Goal: Task Accomplishment & Management: Manage account settings

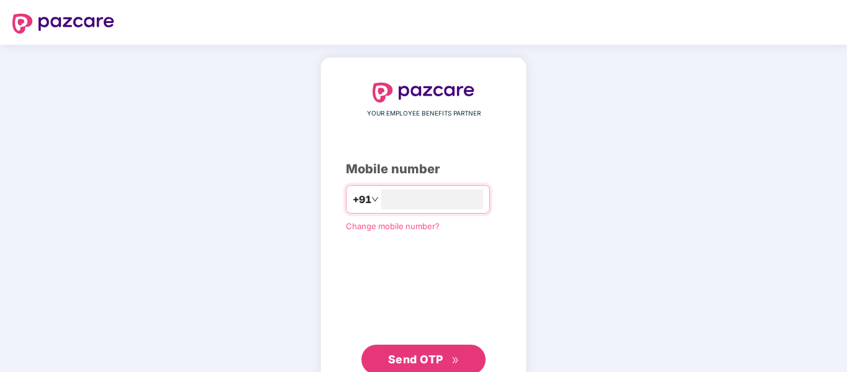
type input "**********"
click at [435, 359] on span "Send OTP" at bounding box center [415, 359] width 55 height 13
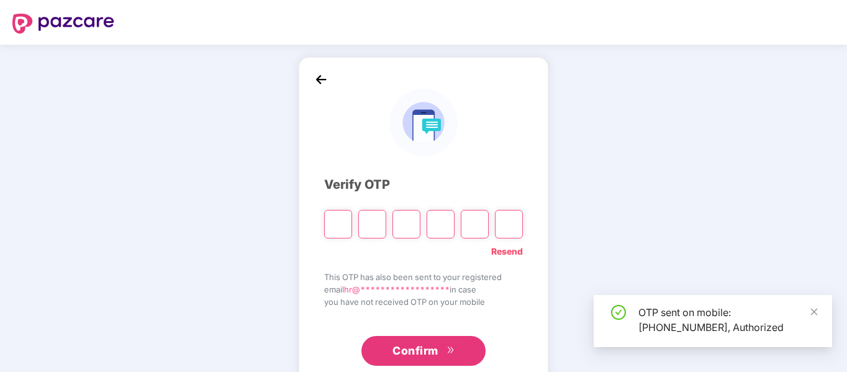
click at [336, 223] on input "Please enter verification code. Digit 1" at bounding box center [338, 224] width 28 height 29
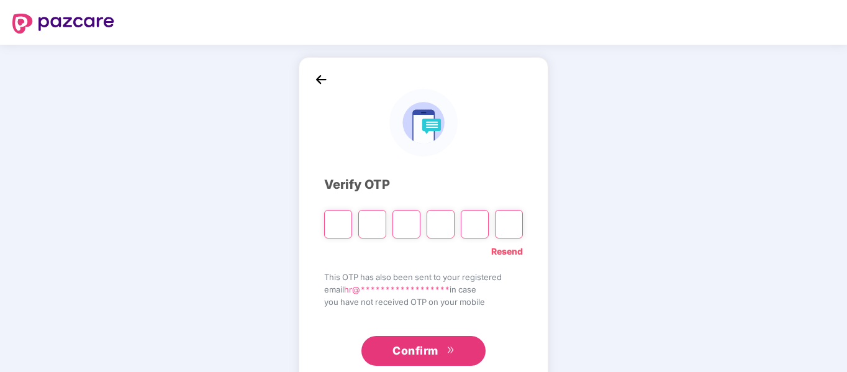
type input "*"
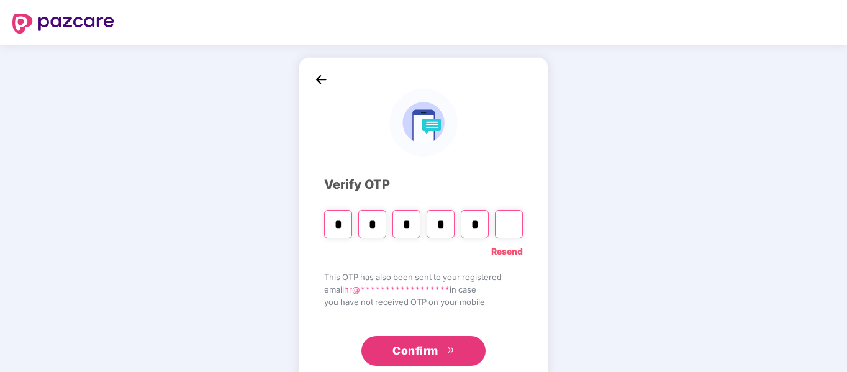
type input "*"
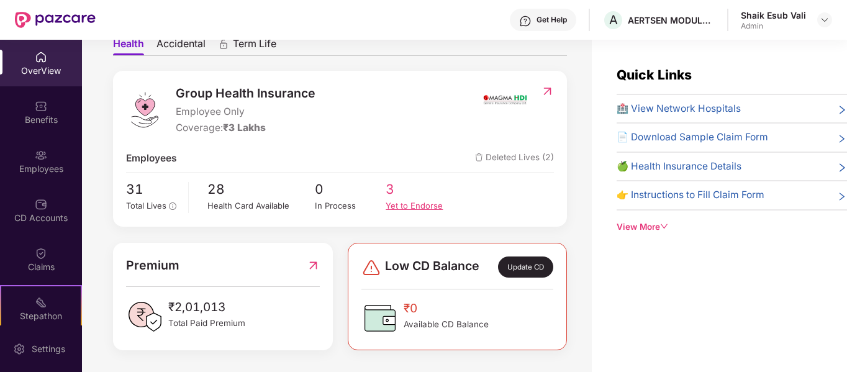
scroll to position [127, 0]
click at [530, 270] on div "Update CD" at bounding box center [525, 266] width 55 height 21
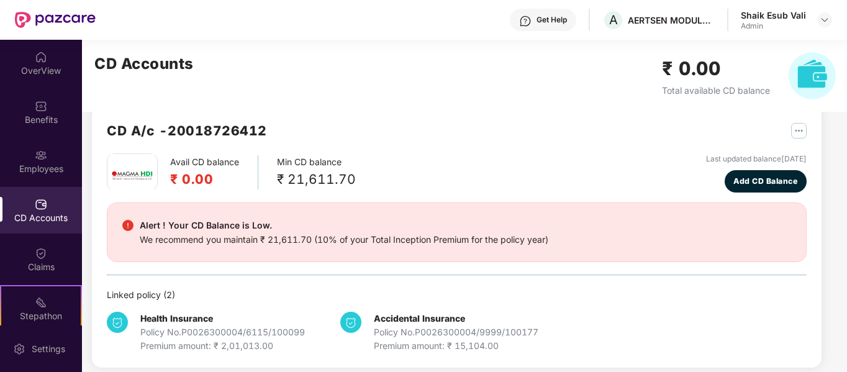
scroll to position [32, 0]
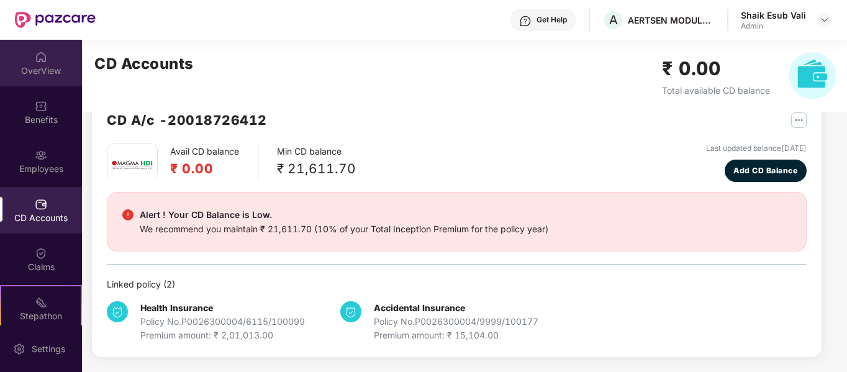
click at [42, 72] on div "OverView" at bounding box center [41, 71] width 82 height 12
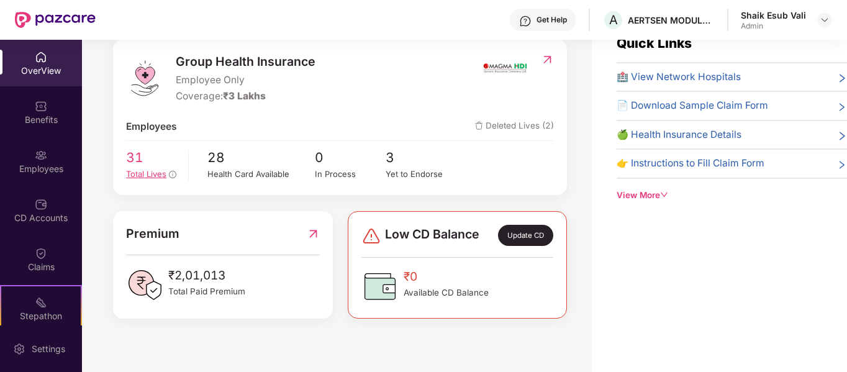
scroll to position [127, 0]
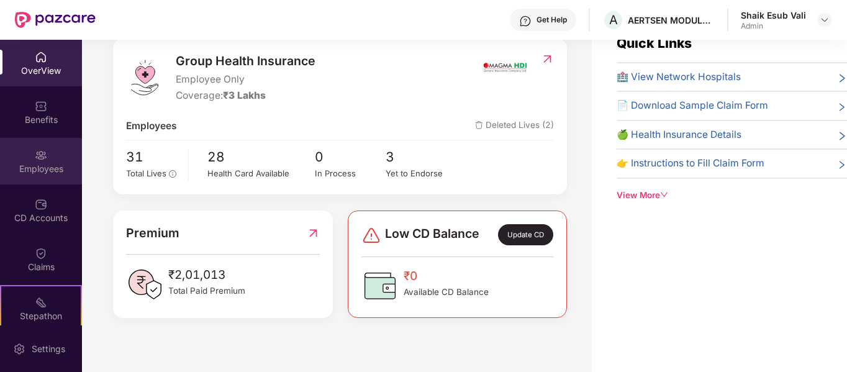
click at [29, 168] on div "Employees" at bounding box center [41, 169] width 82 height 12
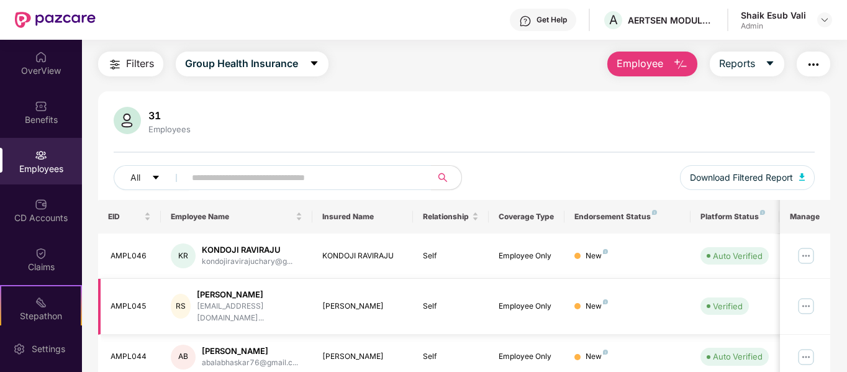
click at [807, 297] on img at bounding box center [806, 306] width 20 height 20
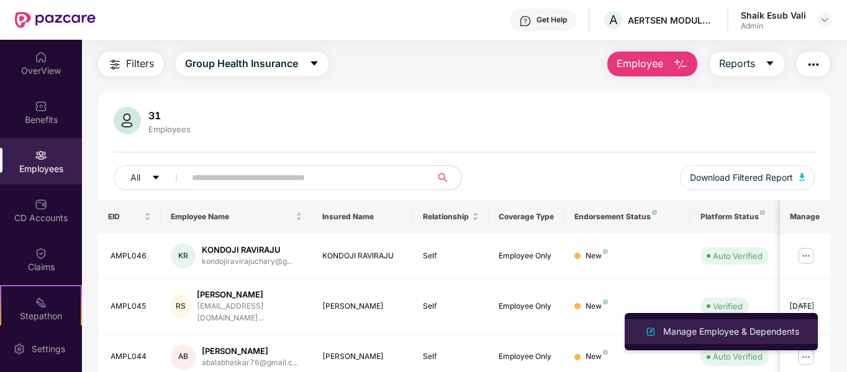
click at [771, 323] on li "Manage Employee & Dependents" at bounding box center [721, 331] width 193 height 25
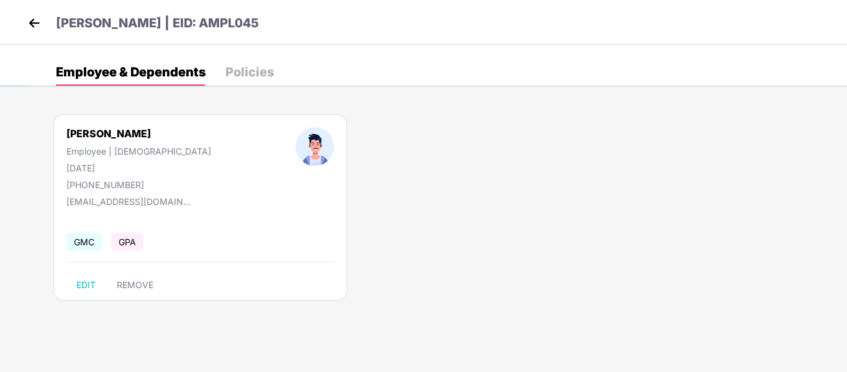
click at [265, 73] on div "Policies" at bounding box center [249, 72] width 48 height 12
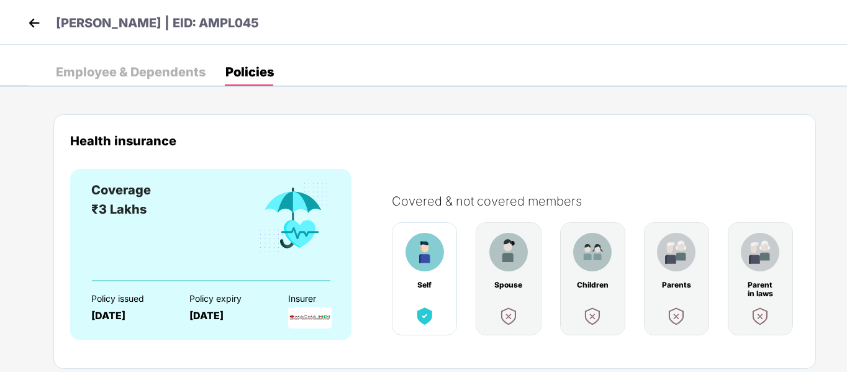
click at [502, 262] on img at bounding box center [508, 252] width 39 height 39
click at [506, 287] on div "Spouse" at bounding box center [509, 285] width 32 height 9
click at [509, 314] on img at bounding box center [509, 316] width 22 height 22
click at [36, 22] on img at bounding box center [34, 23] width 19 height 19
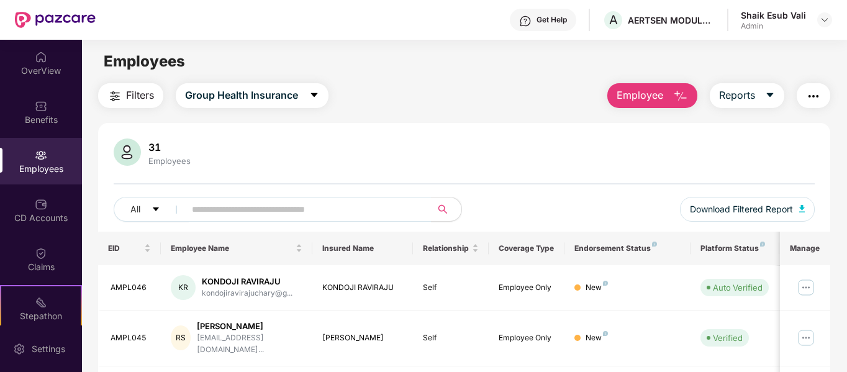
click at [270, 223] on div "All Download Filtered Report" at bounding box center [465, 214] width 702 height 35
click at [272, 208] on input "text" at bounding box center [303, 209] width 223 height 19
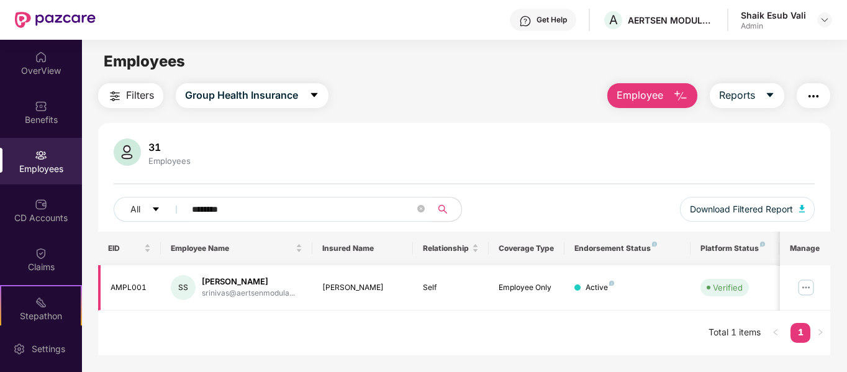
type input "********"
click at [804, 288] on img at bounding box center [806, 288] width 20 height 20
click at [252, 278] on div "[PERSON_NAME]" at bounding box center [248, 282] width 93 height 12
click at [230, 285] on div "[PERSON_NAME]" at bounding box center [248, 282] width 93 height 12
click at [225, 291] on div "srinivas@aertsenmodula..." at bounding box center [248, 294] width 93 height 12
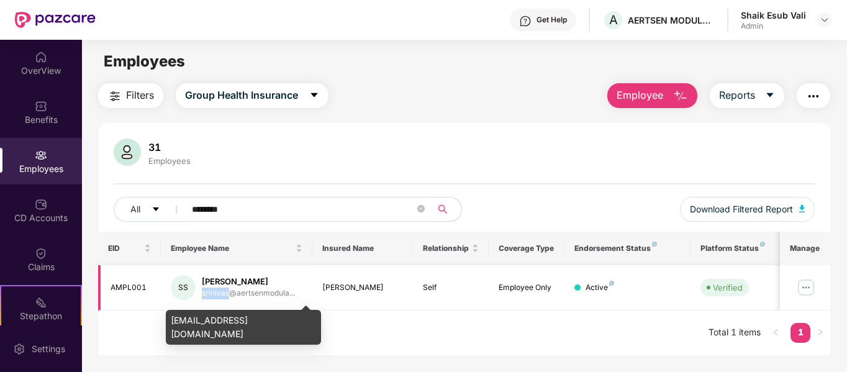
click at [225, 291] on div "srinivas@aertsenmodula..." at bounding box center [248, 294] width 93 height 12
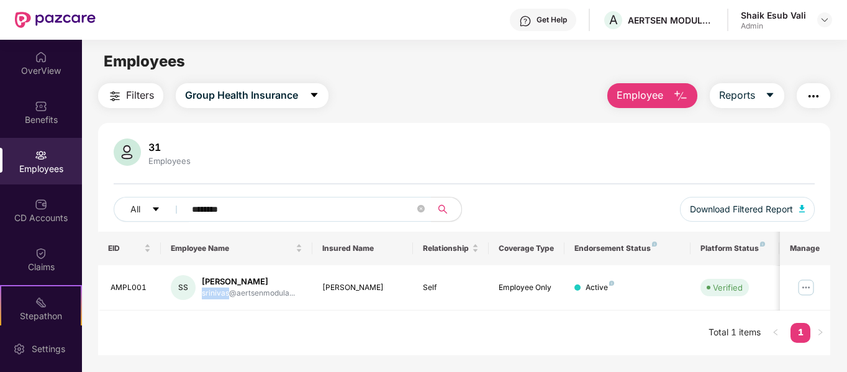
click at [825, 88] on button "button" at bounding box center [814, 95] width 34 height 25
click at [542, 97] on div "Filters Group Health Insurance Employee Reports" at bounding box center [464, 95] width 733 height 25
click at [830, 23] on div at bounding box center [824, 19] width 15 height 15
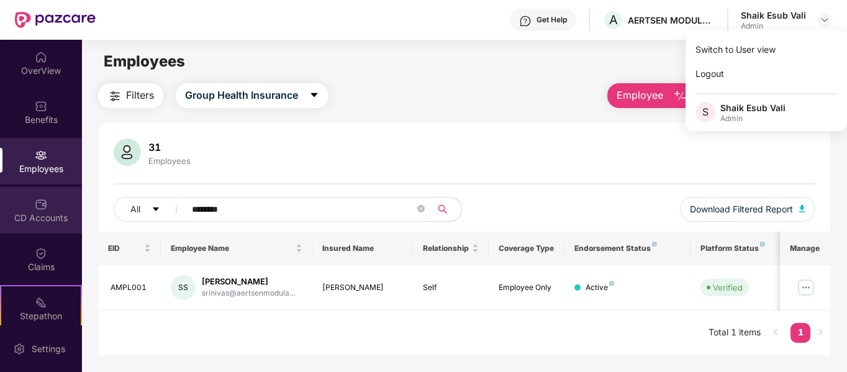
click at [48, 205] on div "CD Accounts" at bounding box center [41, 210] width 82 height 47
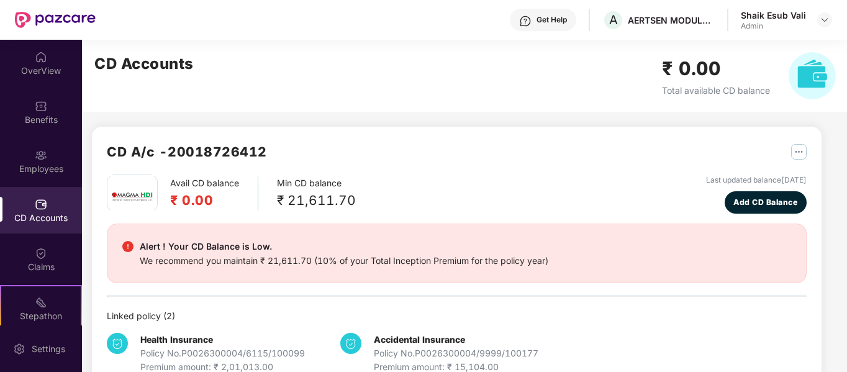
scroll to position [32, 0]
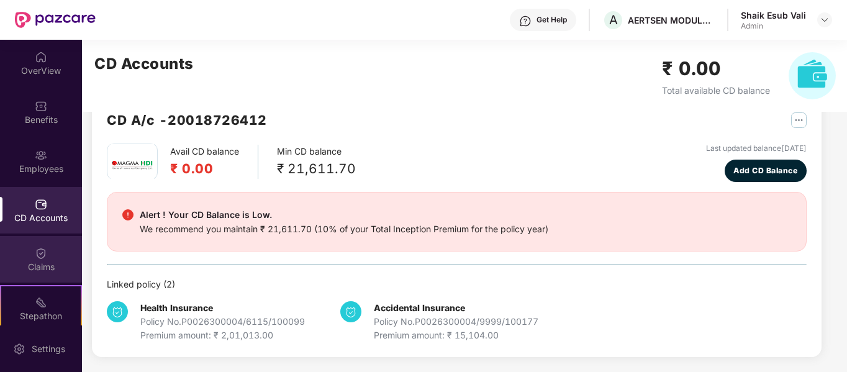
click at [48, 254] on div "Claims" at bounding box center [41, 259] width 82 height 47
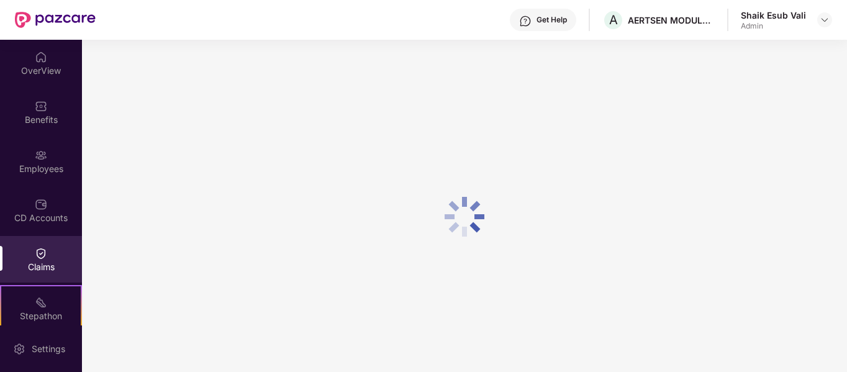
scroll to position [107, 0]
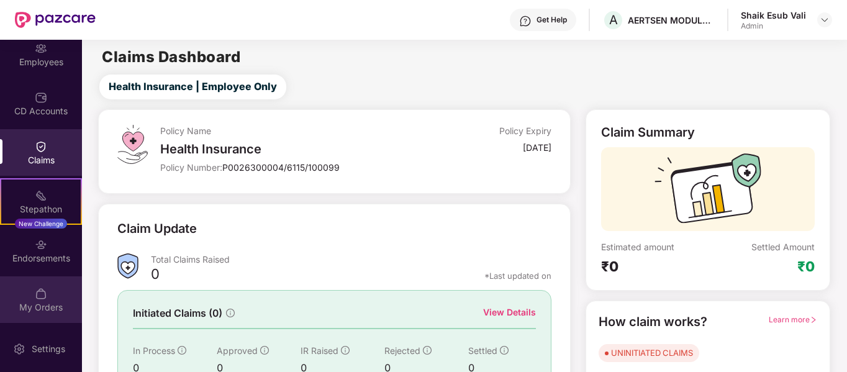
click at [47, 290] on div "My Orders" at bounding box center [41, 299] width 82 height 47
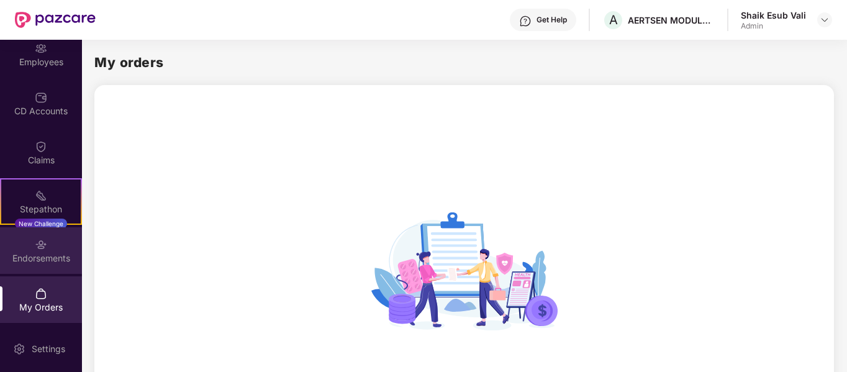
click at [42, 252] on div "Endorsements" at bounding box center [41, 258] width 82 height 12
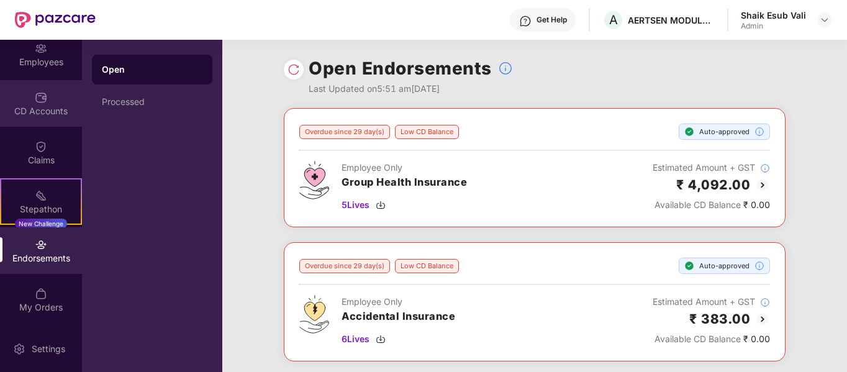
click at [48, 107] on div "CD Accounts" at bounding box center [41, 111] width 82 height 12
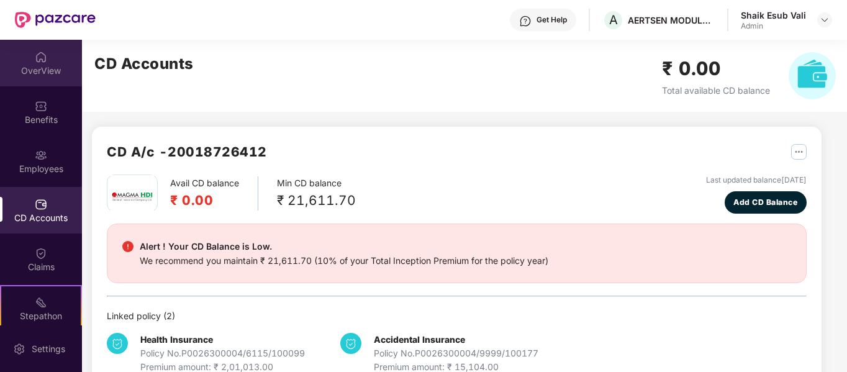
click at [63, 61] on div "OverView" at bounding box center [41, 63] width 82 height 47
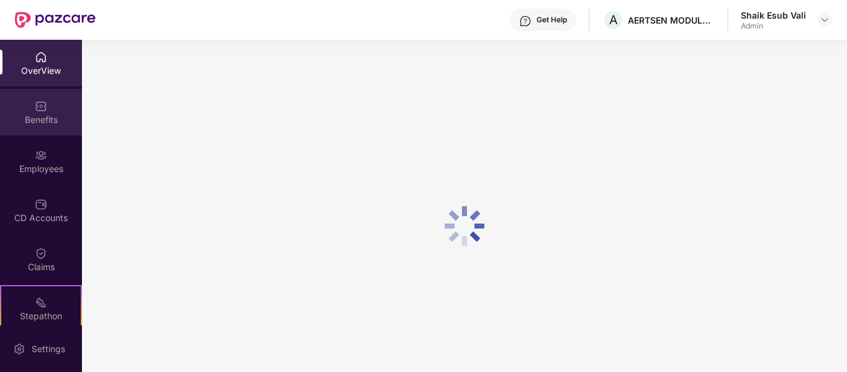
click at [50, 121] on div "Benefits" at bounding box center [41, 120] width 82 height 12
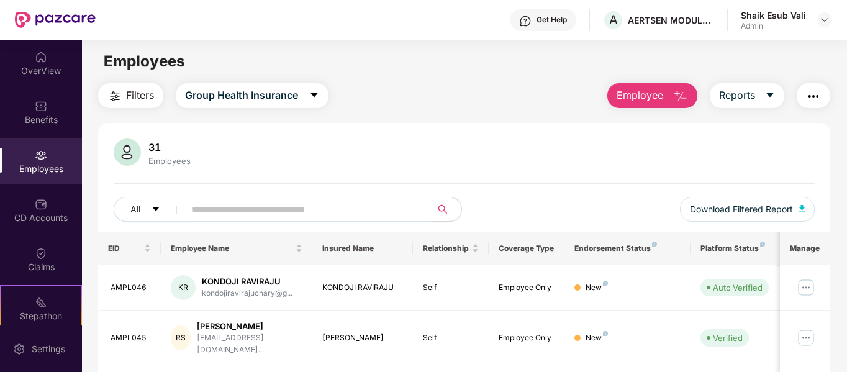
click at [204, 213] on input "text" at bounding box center [303, 209] width 223 height 19
click at [699, 157] on div "31 Employees" at bounding box center [465, 154] width 702 height 30
